Goal: Information Seeking & Learning: Learn about a topic

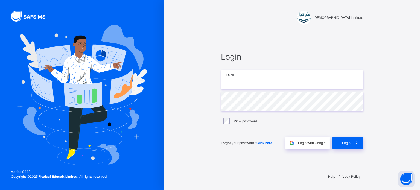
click at [235, 85] on input "email" at bounding box center [292, 79] width 142 height 19
type input "**********"
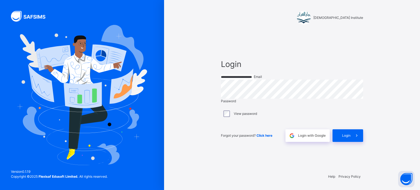
click at [351, 152] on div "**********" at bounding box center [291, 99] width 153 height 137
click at [354, 139] on icon at bounding box center [357, 136] width 6 height 6
click at [357, 135] on icon at bounding box center [360, 131] width 7 height 7
click at [358, 134] on span at bounding box center [360, 132] width 5 height 4
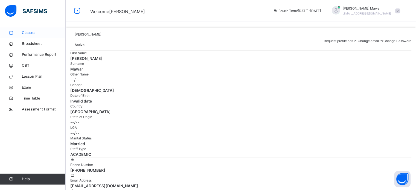
click at [44, 31] on span "Classes" at bounding box center [44, 32] width 44 height 5
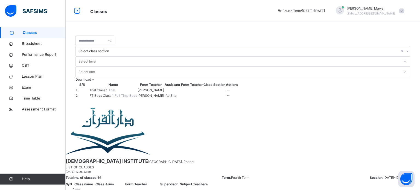
click at [115, 93] on span "FT Boys Class 1" at bounding box center [101, 95] width 25 height 4
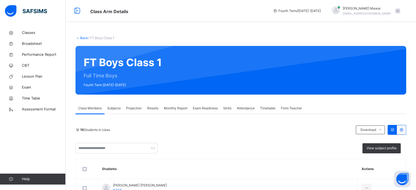
click at [131, 109] on span "Projection" at bounding box center [134, 108] width 16 height 5
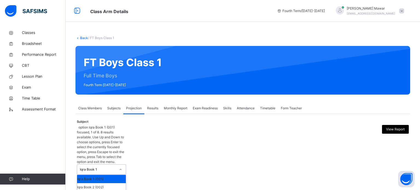
scroll to position [29, 0]
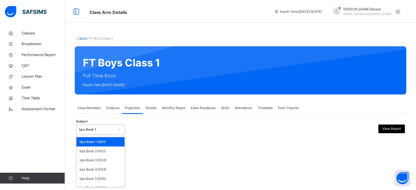
scroll to position [29, 0]
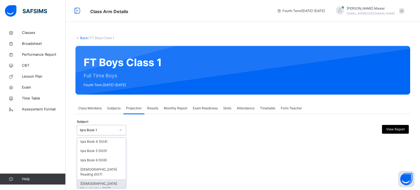
click at [118, 184] on div "[DEMOGRAPHIC_DATA] Memorisation (008)" at bounding box center [101, 186] width 49 height 14
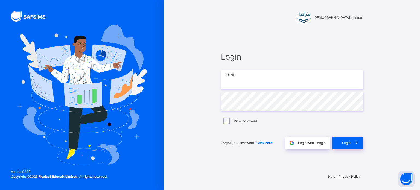
click at [239, 81] on input "email" at bounding box center [292, 79] width 142 height 19
type input "**********"
click at [343, 142] on span "Login" at bounding box center [346, 142] width 8 height 5
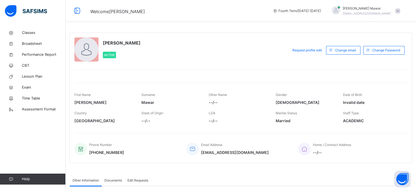
scroll to position [5, 0]
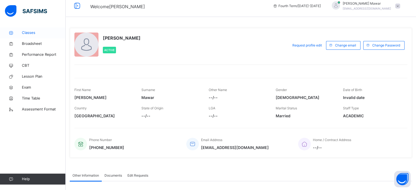
click at [40, 34] on span "Classes" at bounding box center [44, 32] width 44 height 5
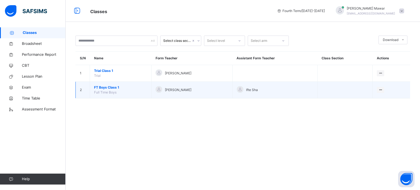
click at [111, 86] on span "FT Boys Class 1" at bounding box center [120, 87] width 53 height 5
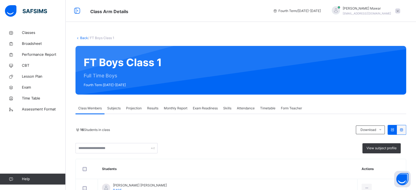
click at [130, 108] on span "Projection" at bounding box center [134, 108] width 16 height 5
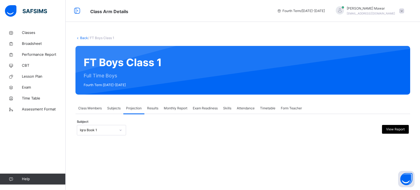
click at [104, 134] on div "Iqra Book 1" at bounding box center [101, 130] width 49 height 10
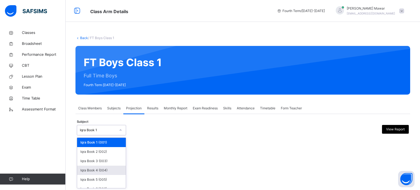
scroll to position [29, 0]
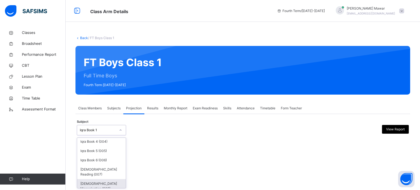
click at [110, 181] on div "[DEMOGRAPHIC_DATA] Memorisation (008)" at bounding box center [101, 186] width 49 height 14
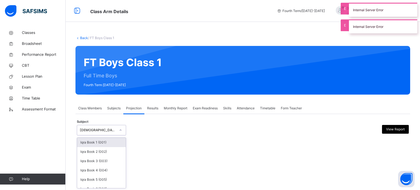
click at [99, 130] on div "[DEMOGRAPHIC_DATA] Memorisation (008)" at bounding box center [98, 130] width 36 height 5
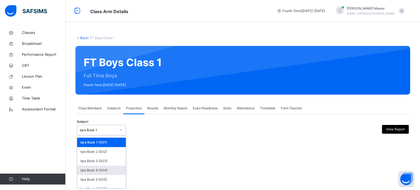
scroll to position [29, 0]
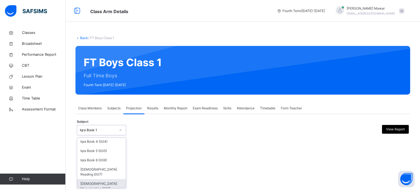
click at [103, 181] on div "[DEMOGRAPHIC_DATA] Memorisation (008)" at bounding box center [101, 186] width 49 height 14
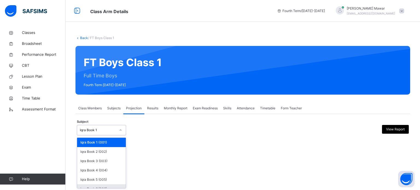
scroll to position [29, 0]
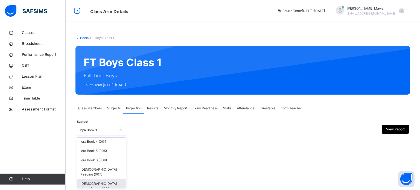
click at [109, 179] on div "[DEMOGRAPHIC_DATA] Memorisation (008)" at bounding box center [101, 186] width 49 height 14
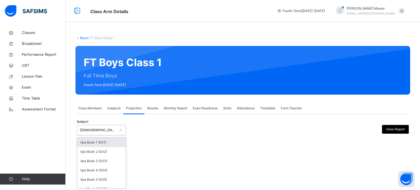
click at [104, 130] on div "[DEMOGRAPHIC_DATA] Memorisation (008)" at bounding box center [98, 130] width 36 height 5
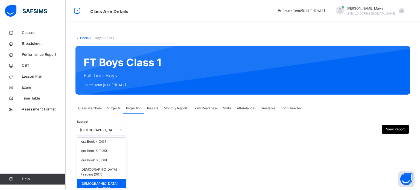
click at [102, 179] on div "[DEMOGRAPHIC_DATA] Memorisation (008)" at bounding box center [101, 186] width 49 height 14
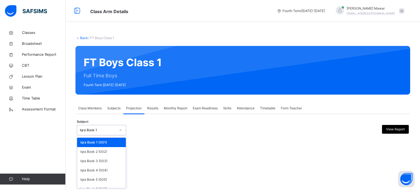
scroll to position [29, 0]
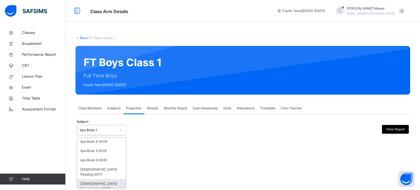
click at [101, 179] on div "[DEMOGRAPHIC_DATA] Memorisation (008)" at bounding box center [101, 186] width 49 height 14
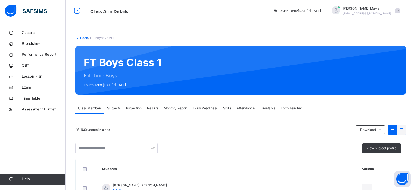
scroll to position [59, 0]
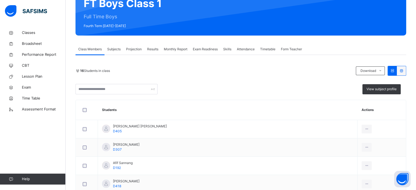
click at [139, 48] on span "Projection" at bounding box center [134, 49] width 16 height 5
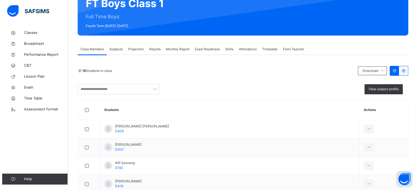
scroll to position [0, 0]
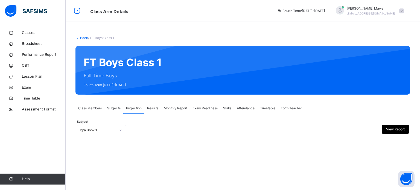
click at [92, 137] on div "Subject Iqra Book 1 View Report" at bounding box center [243, 130] width 332 height 16
click at [97, 134] on div "Iqra Book 1" at bounding box center [101, 130] width 49 height 10
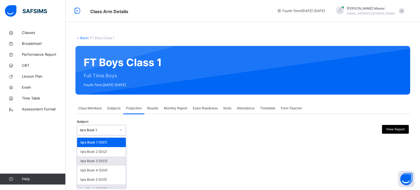
scroll to position [29, 0]
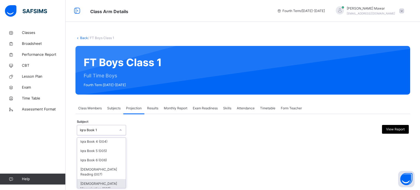
click at [99, 179] on div "[DEMOGRAPHIC_DATA] Memorisation (008)" at bounding box center [101, 186] width 49 height 14
click at [96, 184] on div "[DEMOGRAPHIC_DATA] Memorisation (008)" at bounding box center [101, 186] width 49 height 14
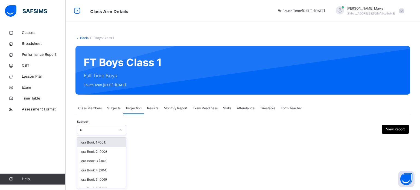
type input "**"
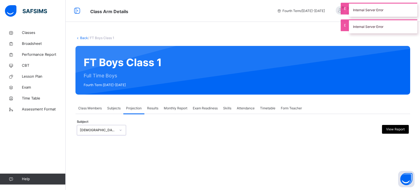
click at [219, 117] on div "Subject option [DEMOGRAPHIC_DATA] Memorisation (008), selected. 0 results avail…" at bounding box center [242, 127] width 334 height 27
click at [367, 32] on div "Internal Server Error" at bounding box center [383, 26] width 68 height 14
click at [363, 35] on div "Back / FT Boys Class 1 FT Boys Class 1 Full Time Boys Fourth Term 2024-2025 Cla…" at bounding box center [243, 90] width 354 height 127
click at [281, 110] on div "Form Teacher" at bounding box center [291, 108] width 27 height 11
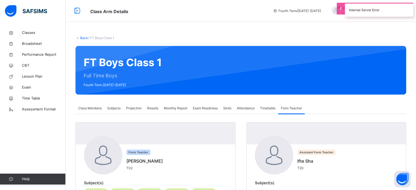
scroll to position [36, 0]
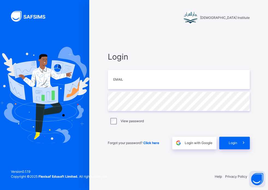
click at [134, 37] on div "Login Email Password View password Forgot your password? Click here Login with …" at bounding box center [178, 99] width 153 height 137
click at [173, 26] on div "[DEMOGRAPHIC_DATA] Institute" at bounding box center [178, 13] width 153 height 26
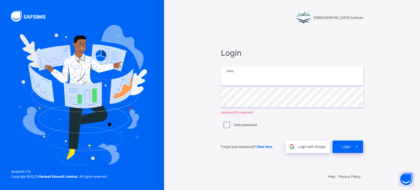
click at [274, 76] on input "email" at bounding box center [292, 75] width 142 height 19
type input "**********"
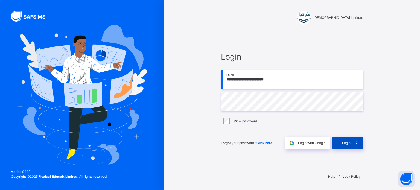
click at [343, 145] on div "Login" at bounding box center [347, 143] width 31 height 13
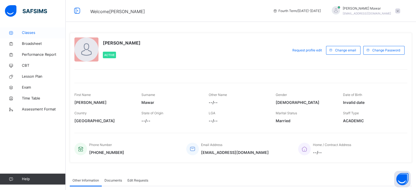
click at [33, 34] on span "Classes" at bounding box center [44, 32] width 44 height 5
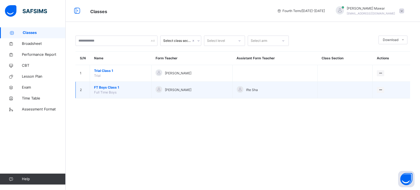
click at [105, 83] on td "FT Boys Class 1 Full Time Boys" at bounding box center [120, 90] width 61 height 17
click at [103, 85] on span "FT Boys Class 1" at bounding box center [120, 87] width 53 height 5
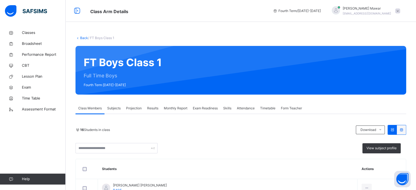
click at [133, 110] on div "Projection" at bounding box center [133, 108] width 21 height 11
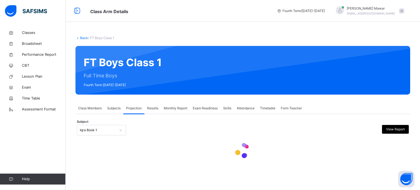
click at [121, 131] on div "Subject Iqra Book 1 View Report" at bounding box center [243, 130] width 332 height 16
click at [117, 133] on div at bounding box center [120, 130] width 9 height 9
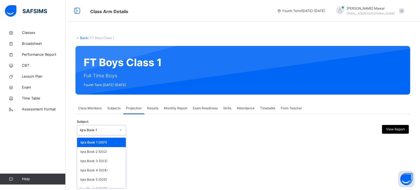
scroll to position [29, 0]
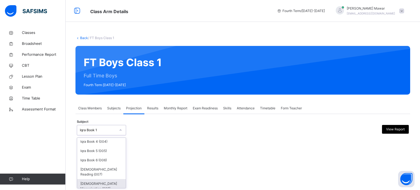
click at [116, 179] on div "[DEMOGRAPHIC_DATA] Memorisation (008)" at bounding box center [101, 186] width 49 height 14
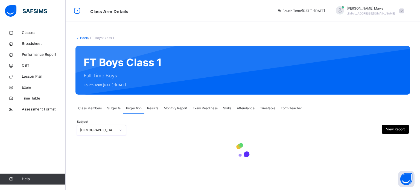
click at [157, 168] on div "Back / FT Boys Class 1 FT Boys Class 1 Full Time Boys Fourth Term 2024-2025 Cla…" at bounding box center [243, 102] width 354 height 150
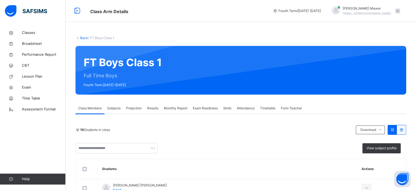
click at [133, 110] on span "Projection" at bounding box center [134, 108] width 16 height 5
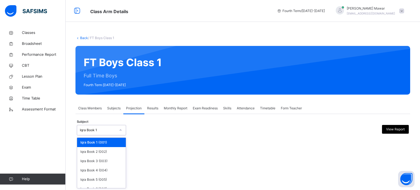
scroll to position [29, 0]
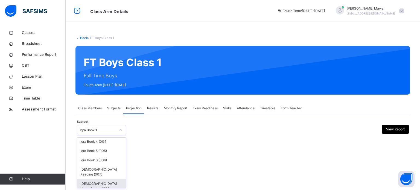
click at [105, 186] on div "[DEMOGRAPHIC_DATA] Memorisation (008)" at bounding box center [101, 186] width 49 height 14
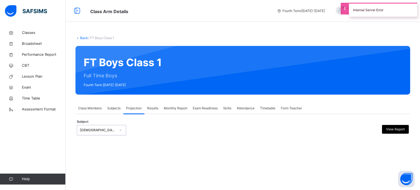
click at [89, 163] on div "Back / FT Boys Class 1 FT Boys Class 1 Full Time Boys Fourth Term 2024-2025 Cla…" at bounding box center [243, 95] width 354 height 190
click at [86, 160] on div "Back / FT Boys Class 1 FT Boys Class 1 Full Time Boys Fourth Term 2024-2025 Cla…" at bounding box center [243, 95] width 354 height 190
click at [313, 40] on div "Back / FT Boys Class 1 FT Boys Class 1 Full Time Boys Fourth Term 2024-2025 Cla…" at bounding box center [243, 90] width 354 height 127
click at [397, 14] on div "Internal Server Error" at bounding box center [383, 10] width 68 height 14
click at [399, 19] on div "Internal Server Error" at bounding box center [383, 26] width 68 height 14
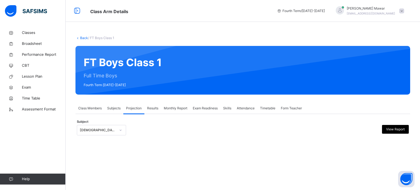
click at [386, 7] on span "Hafiz Abdullah Mawar" at bounding box center [371, 8] width 48 height 5
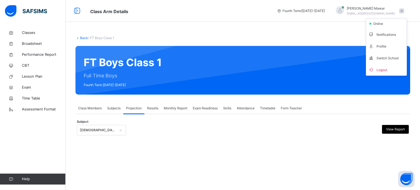
click at [385, 70] on span "Logout" at bounding box center [386, 69] width 36 height 7
click at [415, 159] on div "Class Arm Details Fourth Term / 2024-2025 Hafiz Abdullah Mawar pearl.88.2016@gm…" at bounding box center [210, 95] width 420 height 190
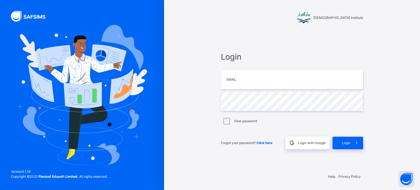
click at [415, 160] on div "Darul Quran Institute Login Email Password View password Forgot your password? …" at bounding box center [292, 95] width 256 height 190
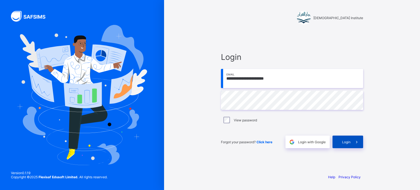
click at [354, 143] on icon at bounding box center [357, 141] width 6 height 5
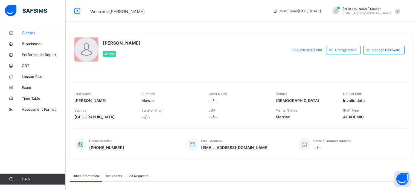
click at [33, 35] on link "Classes" at bounding box center [33, 32] width 66 height 11
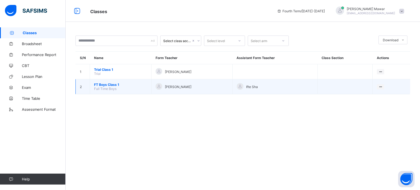
click at [97, 85] on span "FT Boys Class 1" at bounding box center [120, 85] width 53 height 4
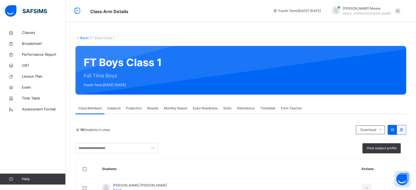
click at [141, 107] on span "Projection" at bounding box center [134, 108] width 16 height 5
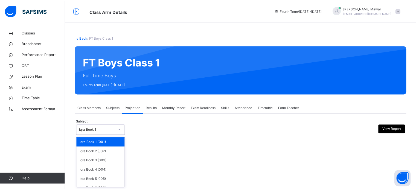
scroll to position [29, 0]
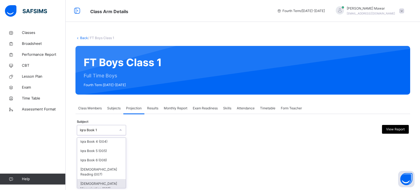
click at [89, 181] on div "[DEMOGRAPHIC_DATA] Memorisation (008)" at bounding box center [101, 186] width 49 height 14
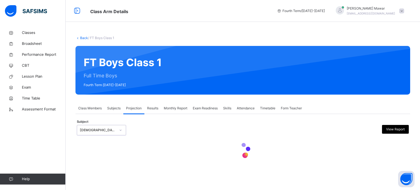
click at [358, 154] on div at bounding box center [243, 150] width 332 height 23
click at [125, 68] on div "FT Boys Class 1 Full Time Boys Fourth Term 2024-2025" at bounding box center [242, 70] width 334 height 49
click at [37, 36] on link "Classes" at bounding box center [33, 32] width 66 height 11
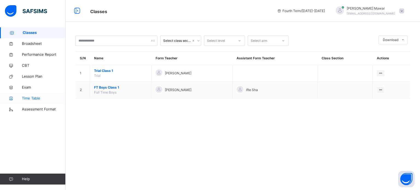
click at [35, 97] on span "Time Table" at bounding box center [44, 98] width 44 height 5
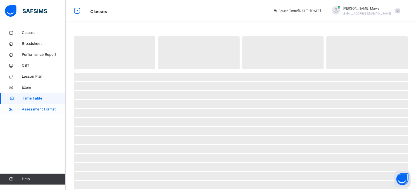
click at [36, 114] on link "Assessment Format" at bounding box center [33, 109] width 66 height 11
click at [35, 97] on span "Time Table" at bounding box center [44, 98] width 44 height 5
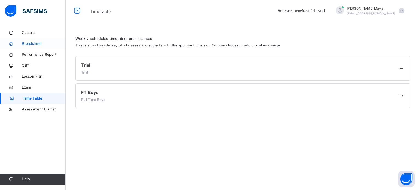
click at [26, 48] on link "Broadsheet" at bounding box center [33, 43] width 66 height 11
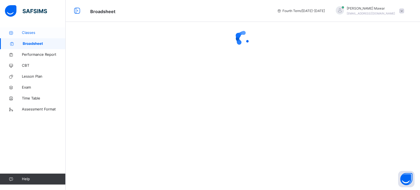
click at [24, 33] on span "Classes" at bounding box center [44, 32] width 44 height 5
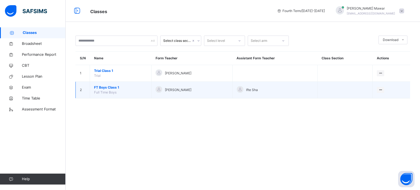
click at [107, 89] on span "FT Boys Class 1" at bounding box center [120, 87] width 53 height 5
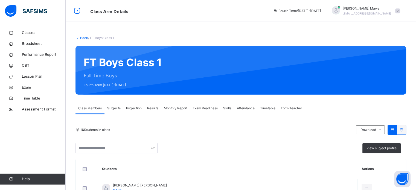
click at [113, 112] on div "Subjects" at bounding box center [113, 108] width 19 height 11
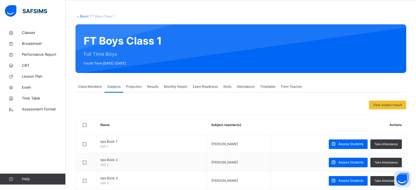
scroll to position [28, 0]
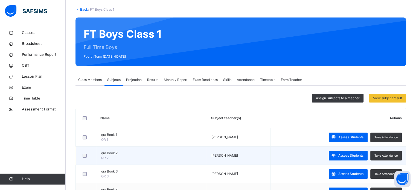
click at [90, 154] on div at bounding box center [86, 155] width 12 height 11
click at [81, 160] on div at bounding box center [86, 155] width 12 height 11
click at [81, 157] on div at bounding box center [86, 155] width 12 height 11
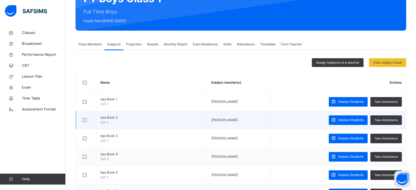
scroll to position [81, 0]
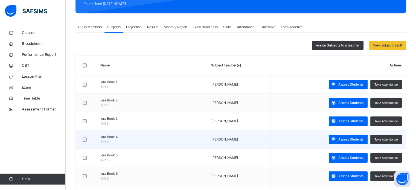
click at [81, 141] on div at bounding box center [86, 139] width 12 height 11
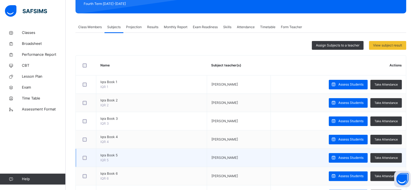
click at [81, 160] on div at bounding box center [86, 157] width 12 height 11
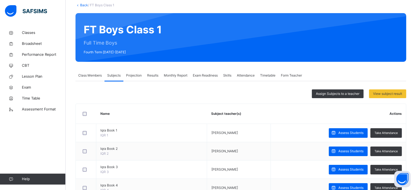
scroll to position [33, 0]
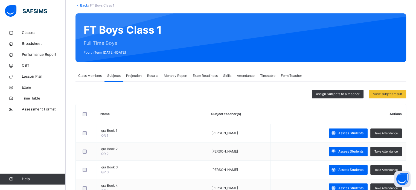
click at [138, 76] on span "Projection" at bounding box center [134, 75] width 16 height 5
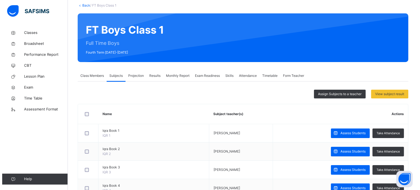
scroll to position [0, 0]
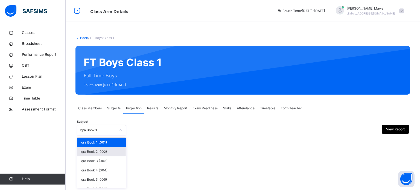
click at [90, 153] on div "Iqra Book 2 (002)" at bounding box center [101, 151] width 49 height 9
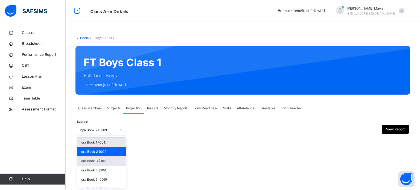
click at [92, 162] on div "Iqra Book 3 (003)" at bounding box center [101, 160] width 49 height 9
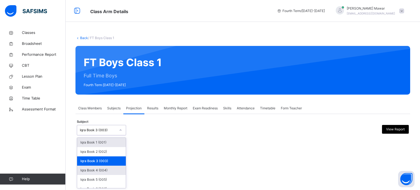
click at [95, 170] on div "Iqra Book 4 (004)" at bounding box center [101, 170] width 49 height 9
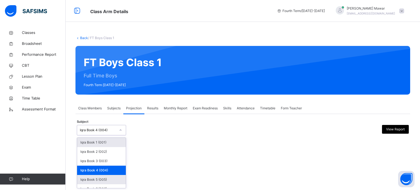
click at [92, 181] on div "Iqra Book 5 (005)" at bounding box center [101, 179] width 49 height 9
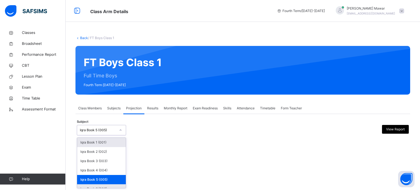
click at [97, 187] on div "Iqra Book 6 (006)" at bounding box center [101, 188] width 49 height 9
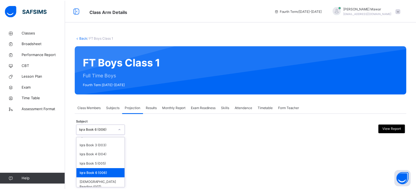
scroll to position [29, 0]
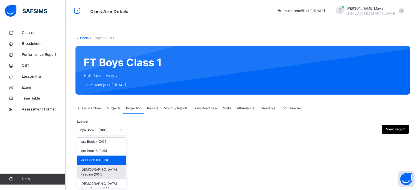
click at [95, 173] on div "Quran Reading (007)" at bounding box center [101, 172] width 49 height 14
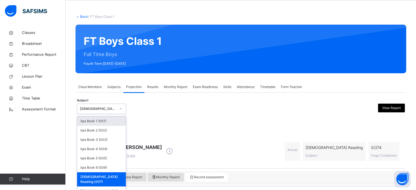
scroll to position [24, 0]
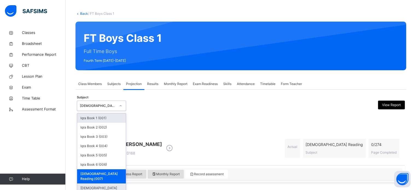
click at [101, 183] on div "Quran Memorisation (008)" at bounding box center [101, 190] width 49 height 14
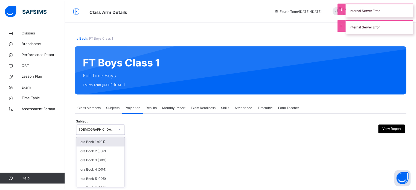
scroll to position [29, 0]
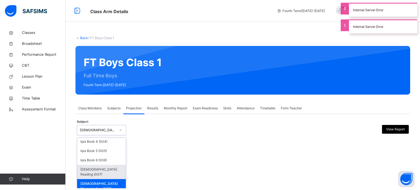
click at [96, 172] on div "Quran Reading (007)" at bounding box center [101, 172] width 49 height 14
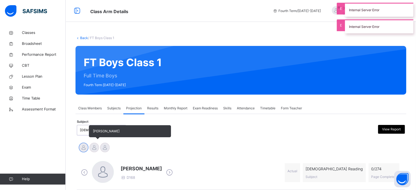
click at [93, 151] on div at bounding box center [94, 148] width 10 height 10
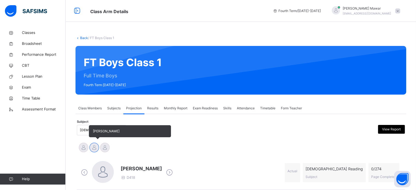
click at [98, 148] on div at bounding box center [94, 148] width 10 height 10
click at [106, 149] on div at bounding box center [105, 148] width 10 height 10
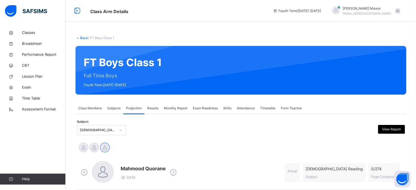
click at [31, 178] on span "Help" at bounding box center [43, 178] width 43 height 5
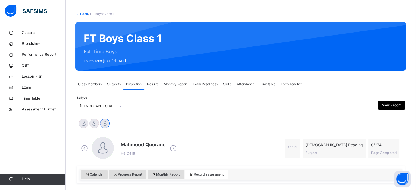
scroll to position [17, 0]
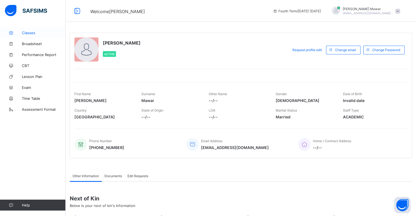
click at [20, 34] on icon at bounding box center [11, 33] width 22 height 4
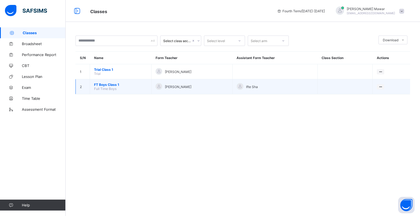
click at [103, 86] on span "FT Boys Class 1" at bounding box center [120, 85] width 53 height 4
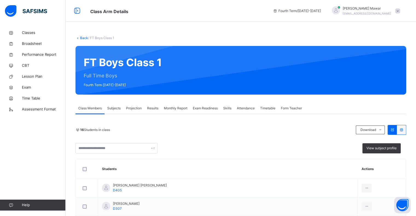
click at [117, 112] on div "Subjects" at bounding box center [113, 108] width 19 height 11
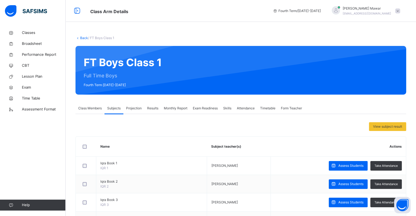
click at [134, 111] on div "Projection" at bounding box center [133, 108] width 21 height 11
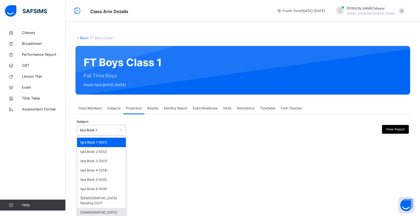
click at [103, 210] on div "[DEMOGRAPHIC_DATA] Memorisation (008)" at bounding box center [101, 215] width 49 height 14
